Goal: Communication & Community: Ask a question

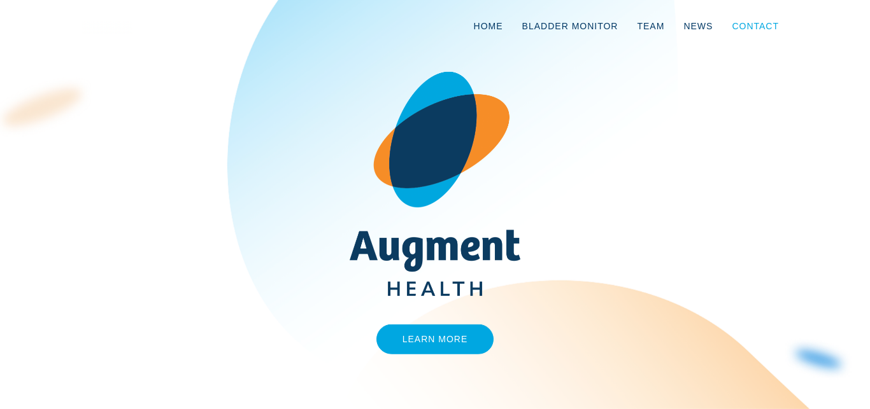
click at [755, 27] on link "Contact" at bounding box center [755, 26] width 66 height 42
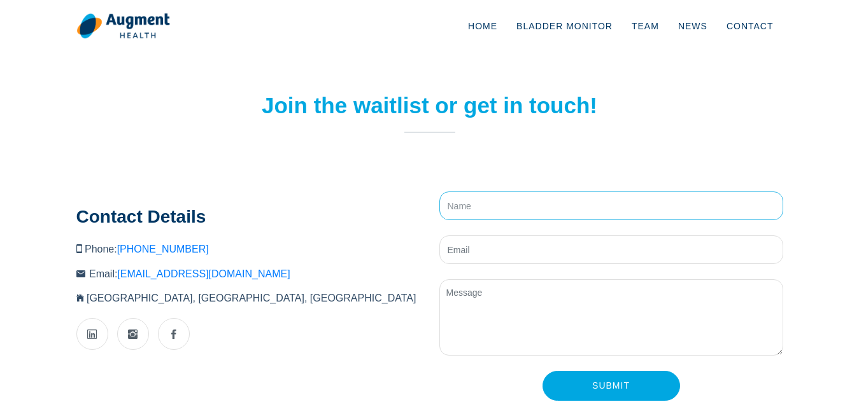
click at [635, 199] on input "text" at bounding box center [611, 206] width 344 height 29
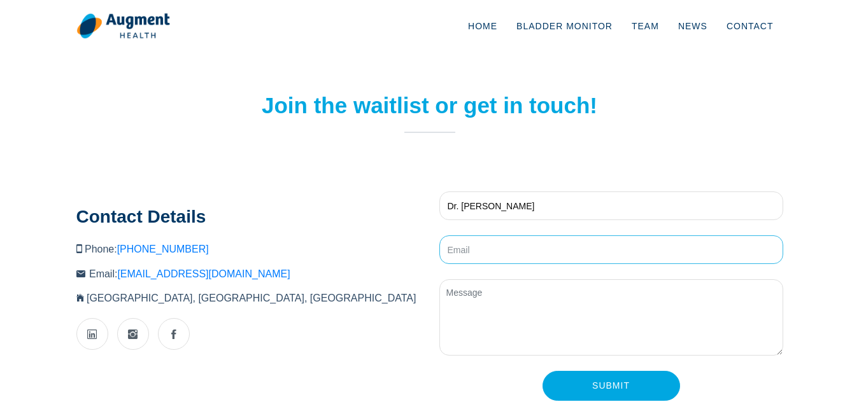
type input "Dr. [PERSON_NAME]"
click at [506, 255] on input "email" at bounding box center [611, 250] width 344 height 29
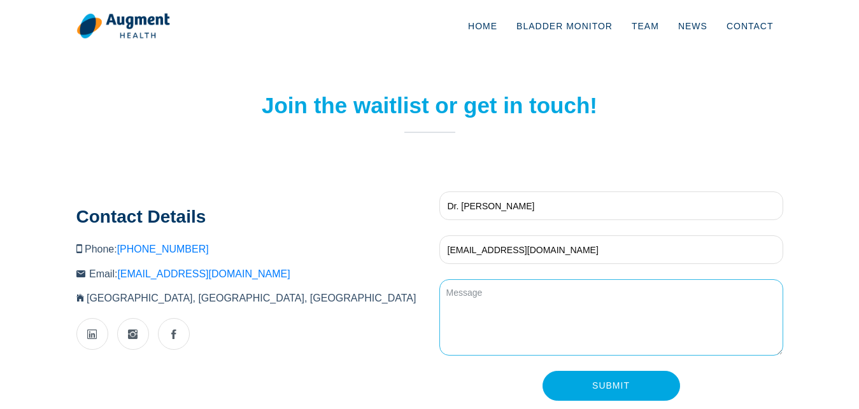
type input "[EMAIL_ADDRESS][DOMAIN_NAME]"
click at [492, 316] on textarea at bounding box center [611, 318] width 344 height 76
paste textarea "Greetings. I read about your company on weekly business classified and would li…"
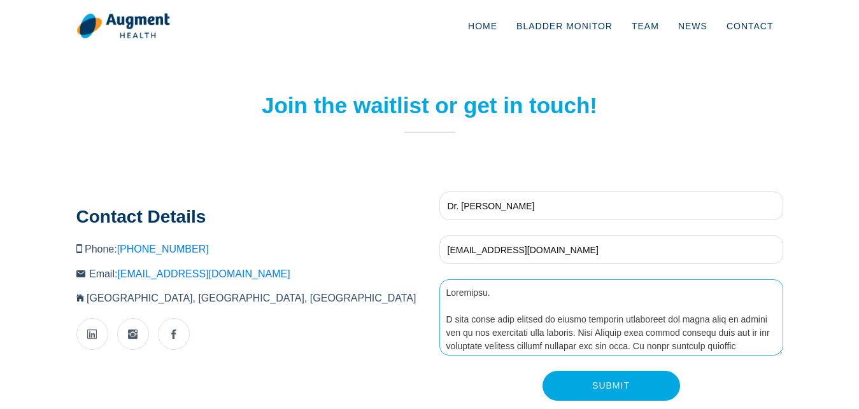
scroll to position [344, 0]
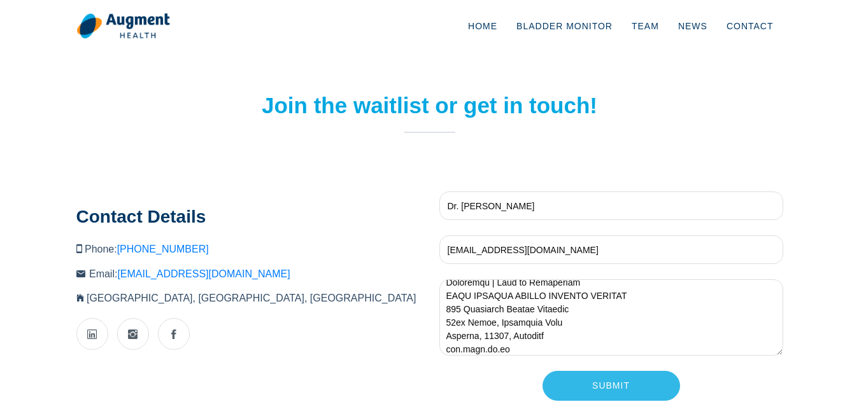
type textarea "Greetings. I read about your company on weekly business classified and would li…"
click at [611, 388] on input "Submit" at bounding box center [612, 386] width 138 height 30
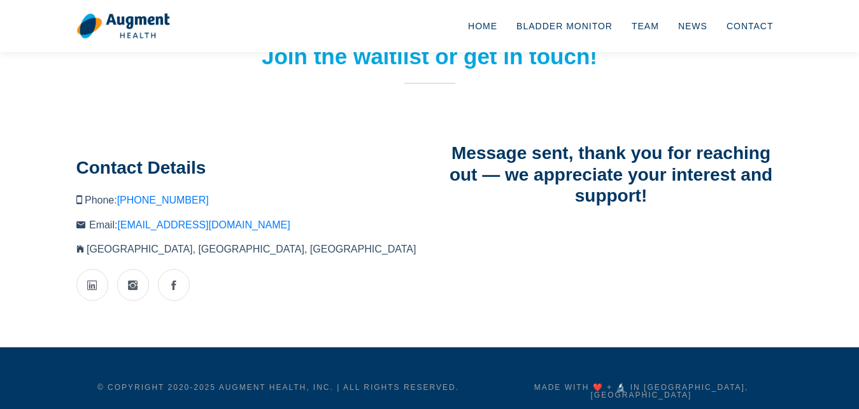
scroll to position [0, 0]
